Goal: Information Seeking & Learning: Learn about a topic

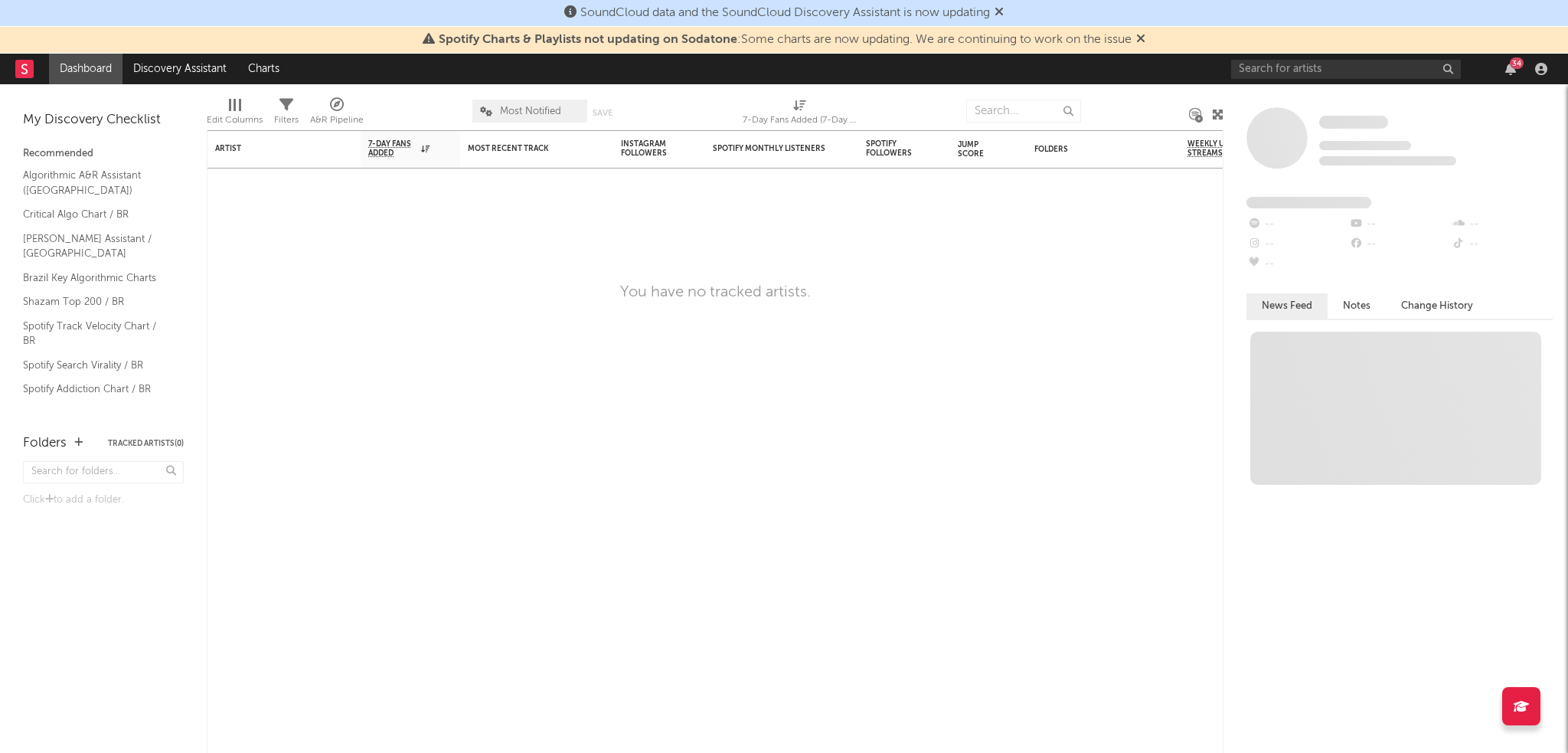
click at [1004, 14] on icon at bounding box center [999, 11] width 9 height 13
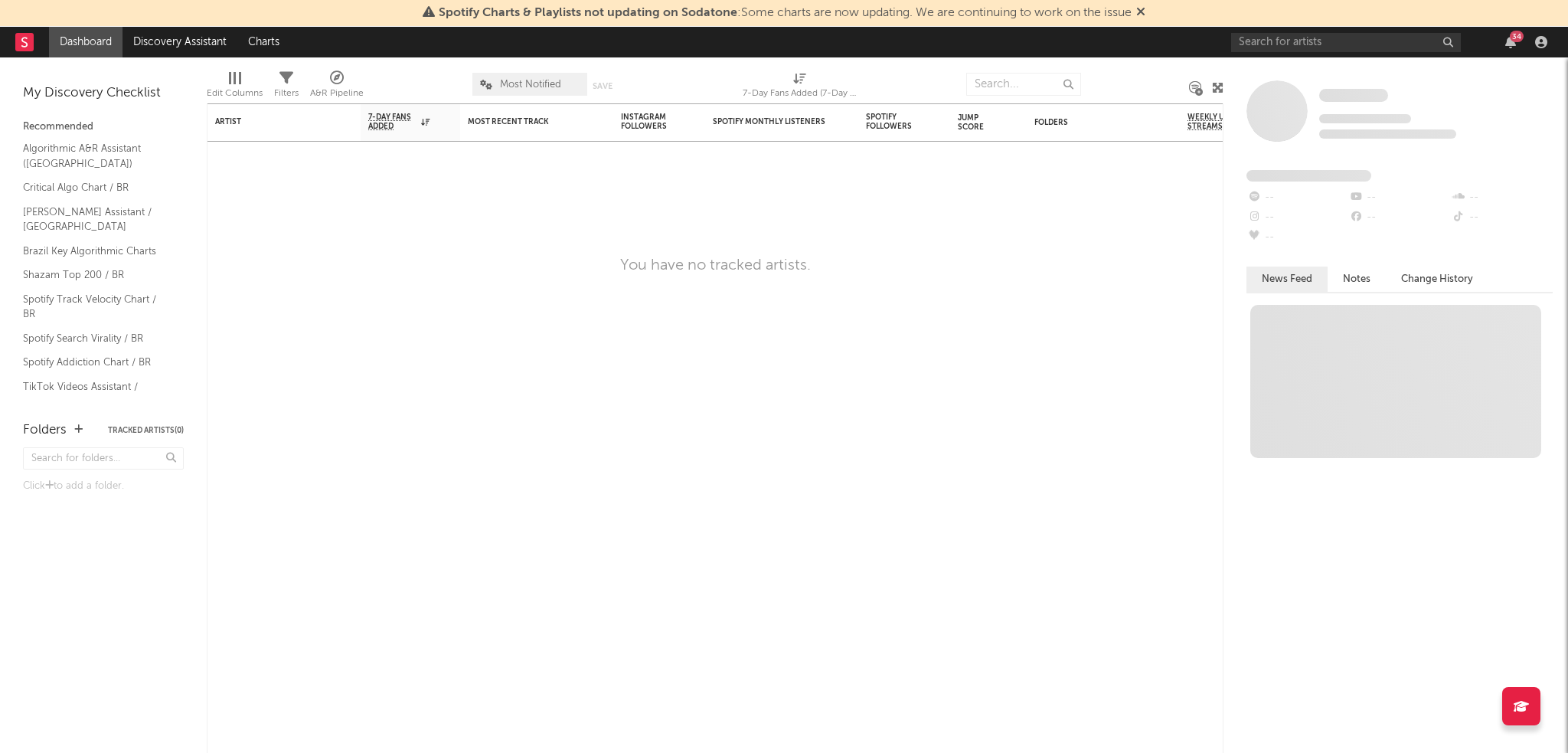
click at [1139, 14] on icon at bounding box center [1140, 11] width 9 height 13
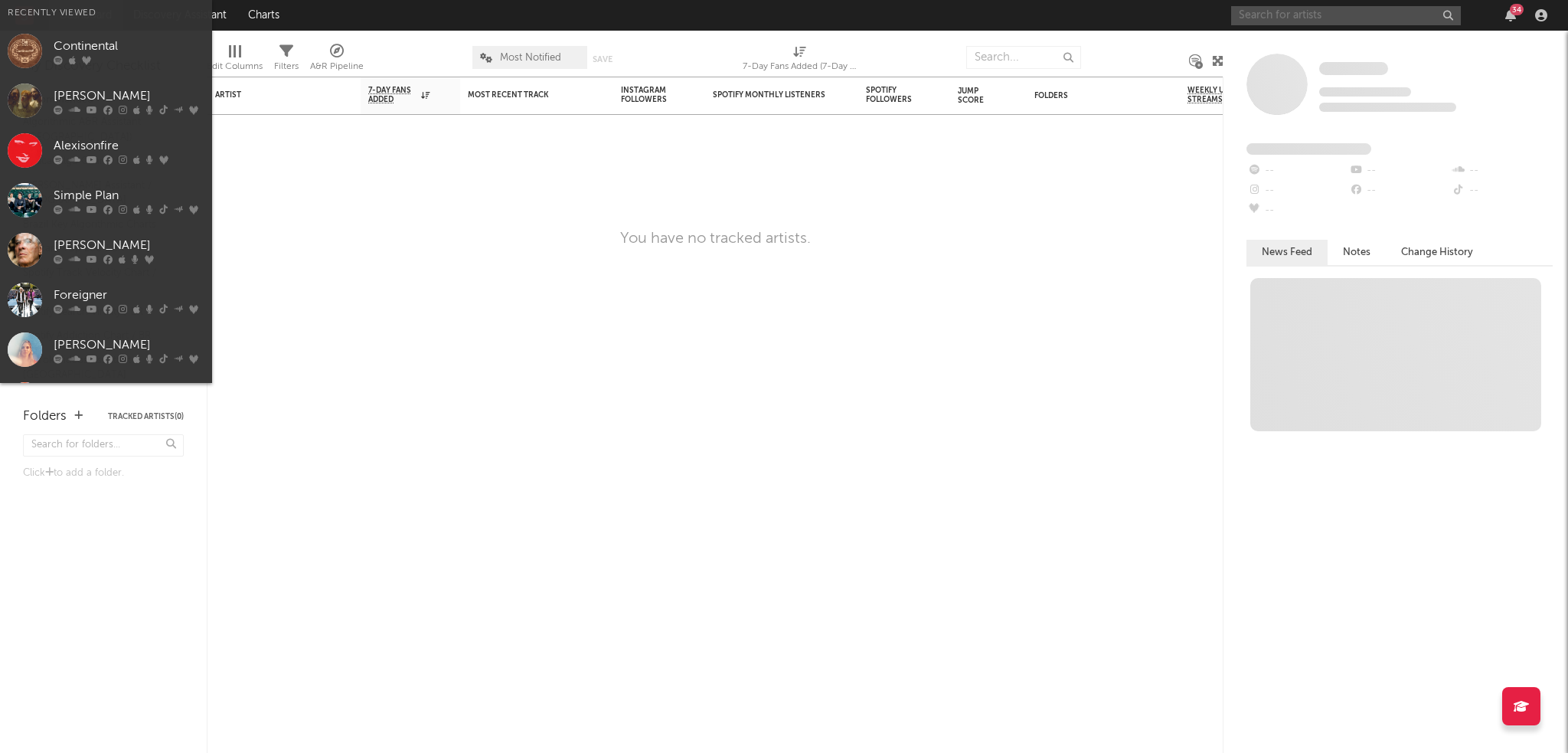
click at [1249, 23] on input "text" at bounding box center [1345, 16] width 229 height 20
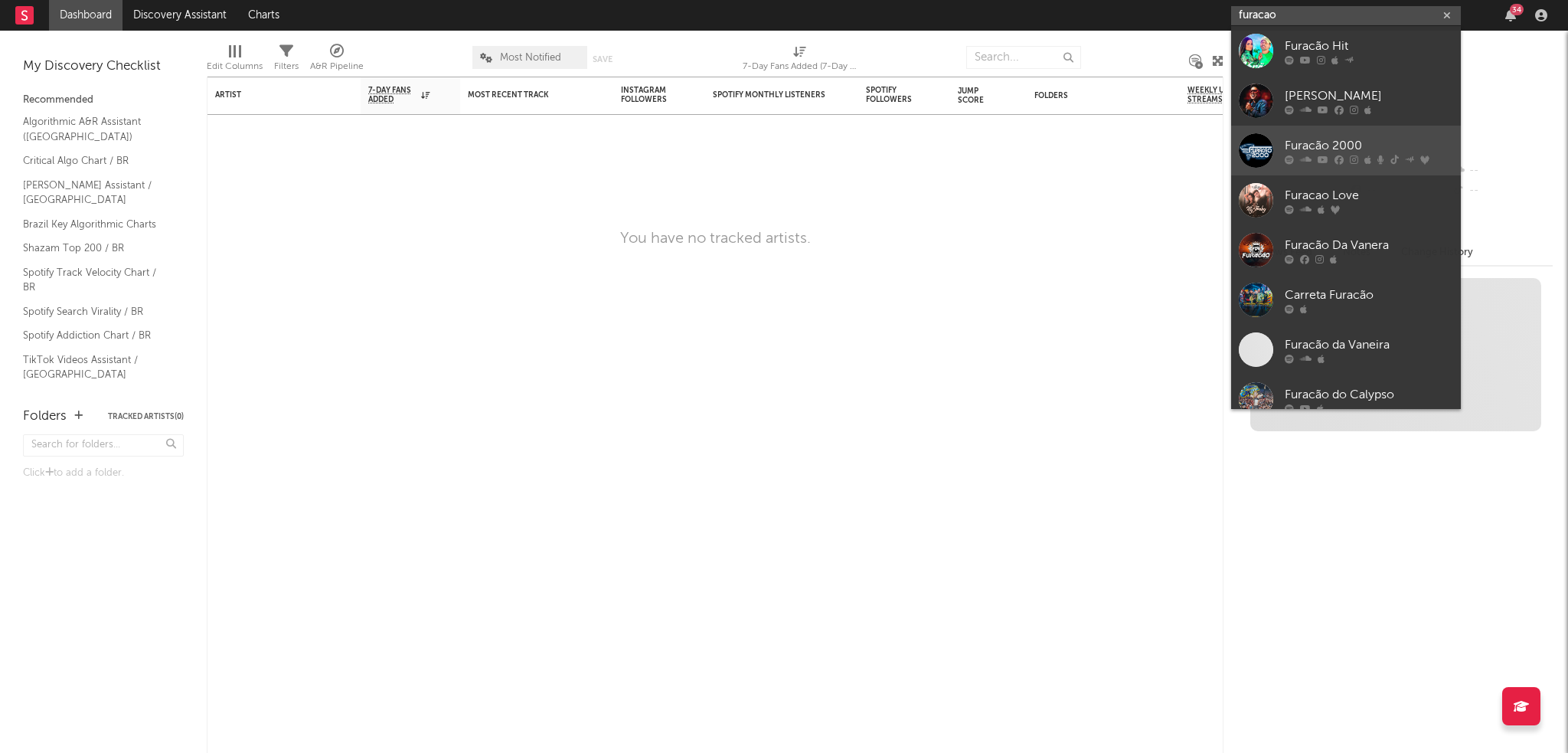
type input "furacao"
click at [1249, 151] on div at bounding box center [1256, 149] width 34 height 34
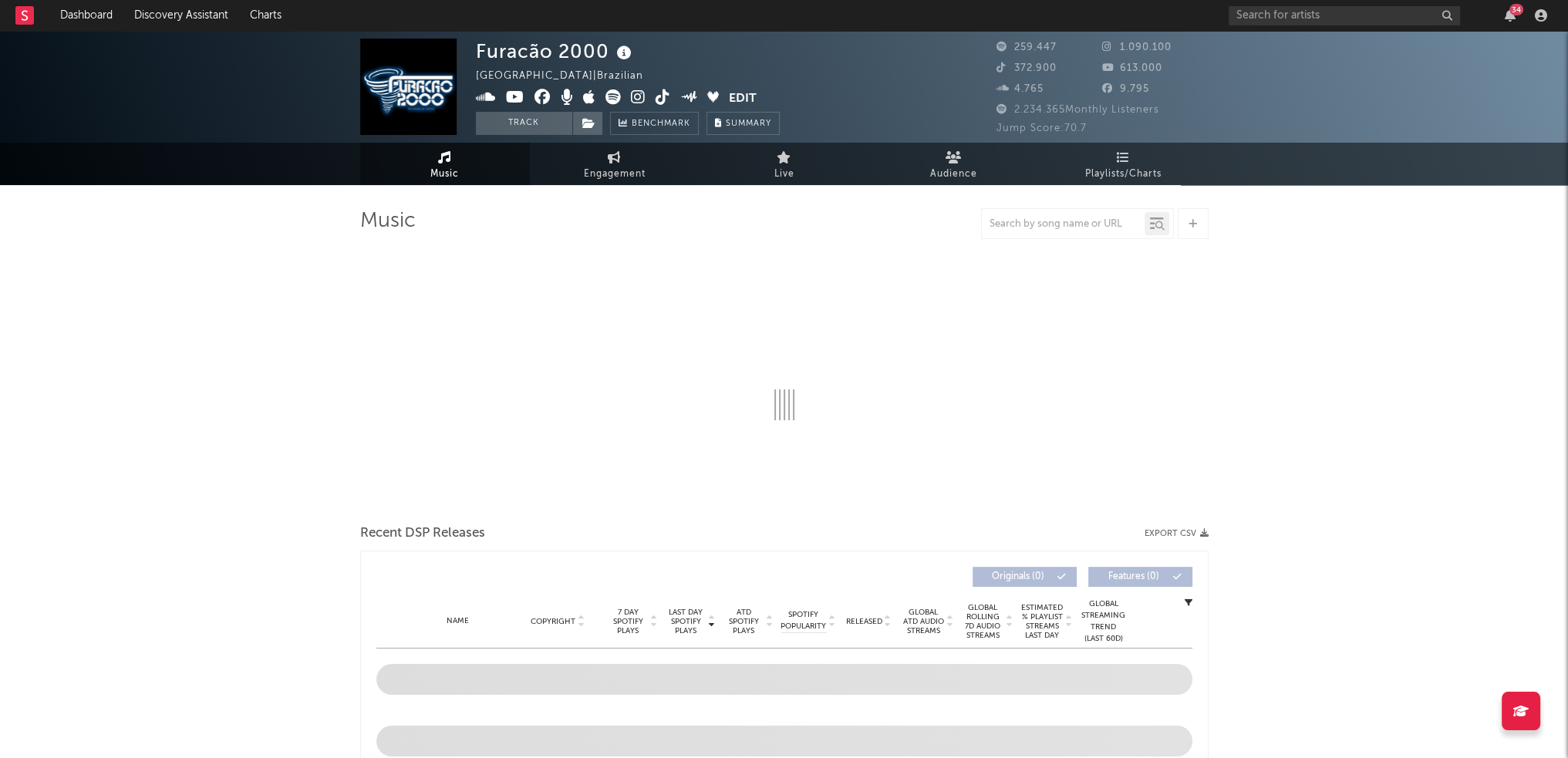
select select "6m"
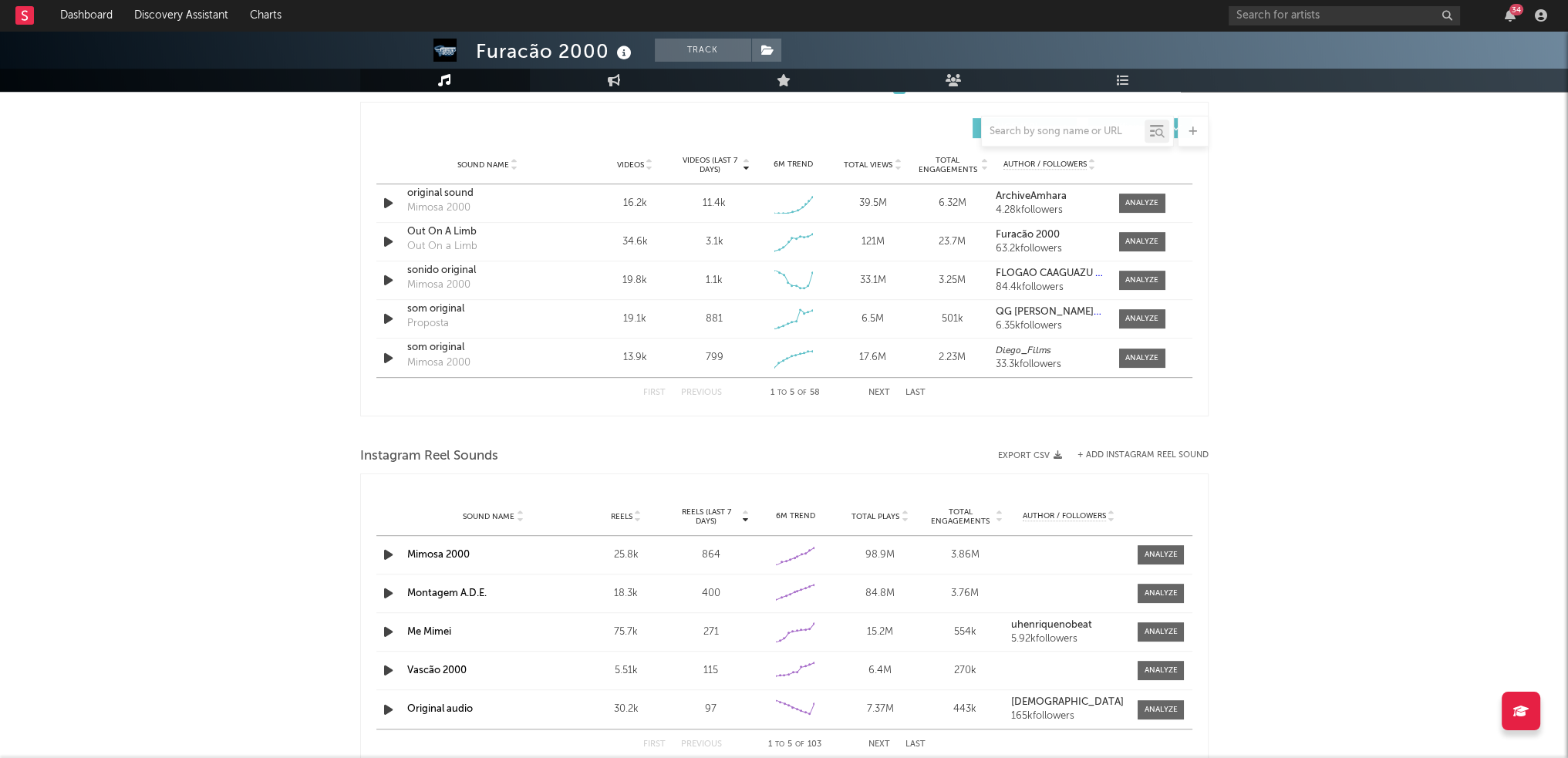
scroll to position [1079, 0]
